Goal: Find contact information: Find contact information

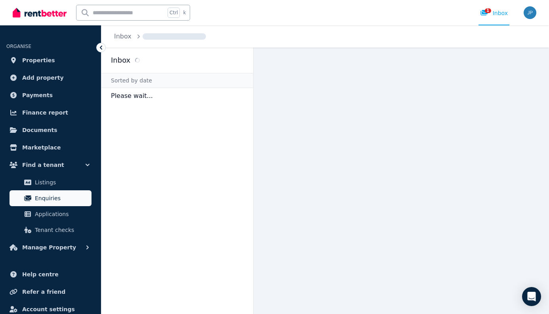
click at [63, 201] on span "Enquiries" at bounding box center [62, 198] width 54 height 10
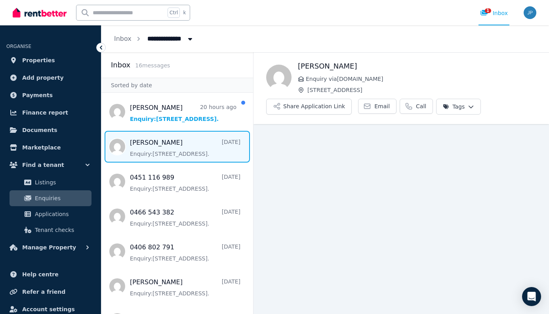
click at [176, 146] on span "Message list" at bounding box center [177, 147] width 152 height 32
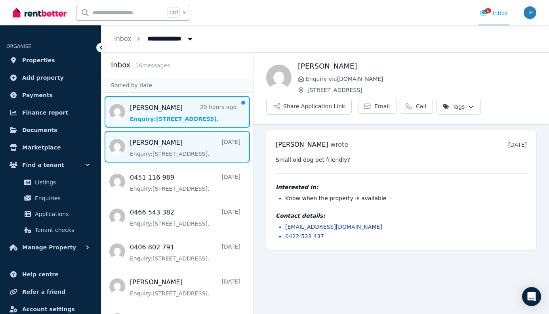
click at [139, 118] on span "Message list" at bounding box center [177, 112] width 152 height 32
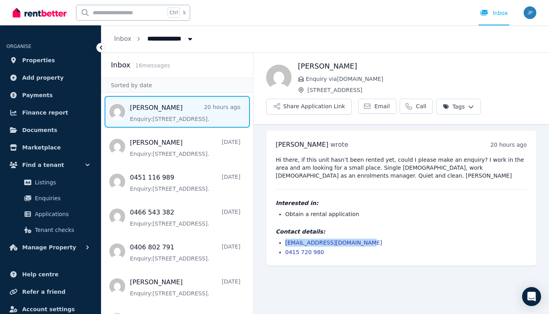
drag, startPoint x: 357, startPoint y: 243, endPoint x: 310, endPoint y: 252, distance: 48.0
click at [286, 246] on li "[EMAIL_ADDRESS][DOMAIN_NAME]" at bounding box center [406, 243] width 242 height 8
copy link "[EMAIL_ADDRESS][DOMAIN_NAME]"
